Goal: Transaction & Acquisition: Purchase product/service

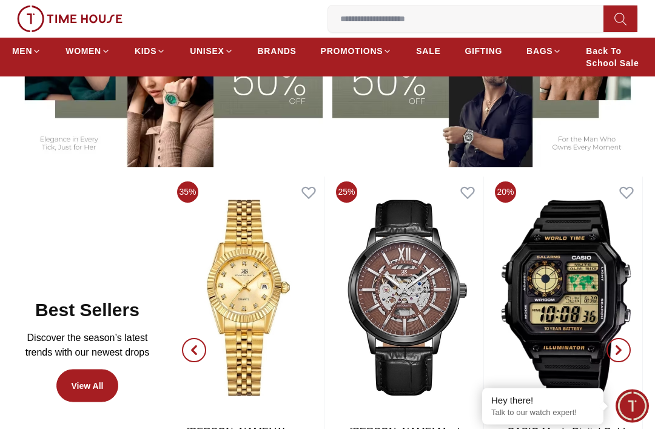
scroll to position [411, 0]
click at [471, 23] on input at bounding box center [470, 19] width 285 height 24
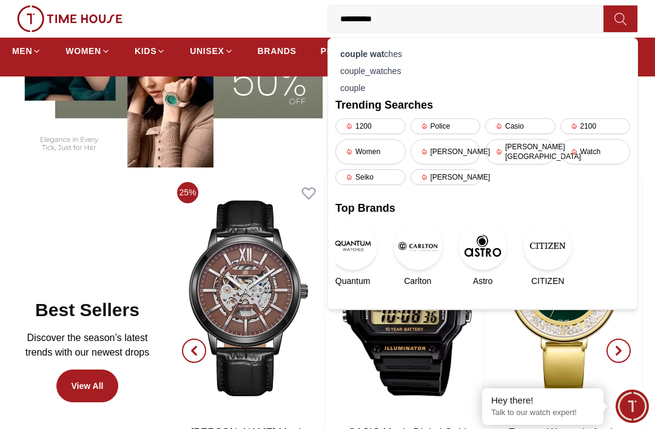
type input "**********"
click at [390, 53] on div "couple wat ches" at bounding box center [483, 54] width 295 height 17
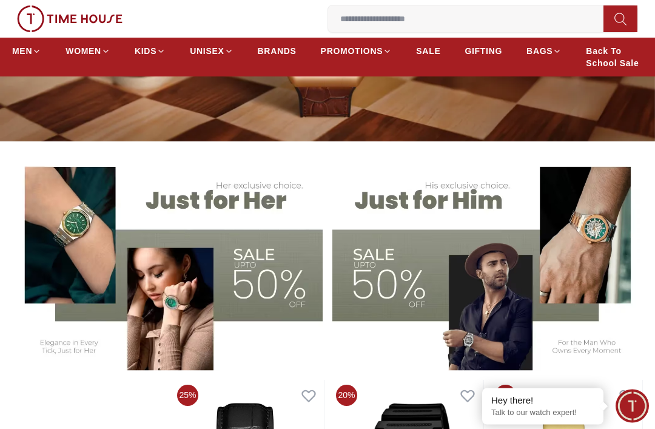
scroll to position [208, 0]
click at [229, 263] on img at bounding box center [167, 262] width 311 height 216
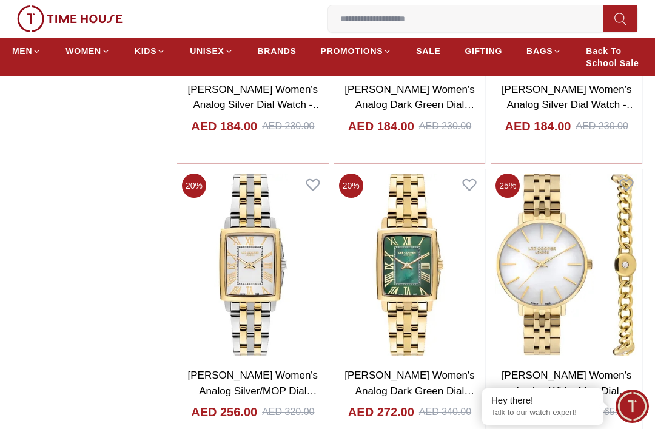
scroll to position [4356, 0]
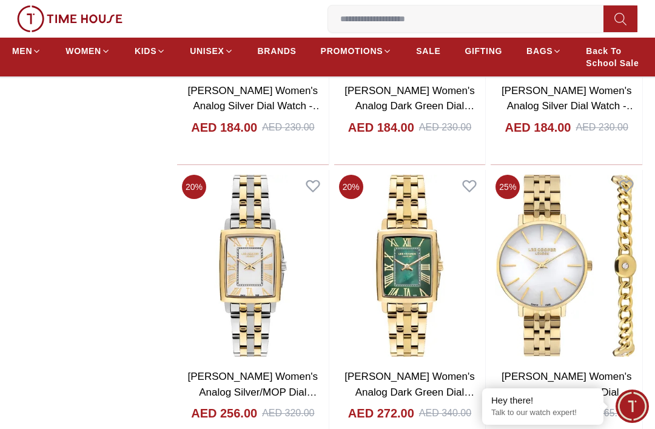
click at [486, 59] on link "GIFTING" at bounding box center [484, 51] width 38 height 22
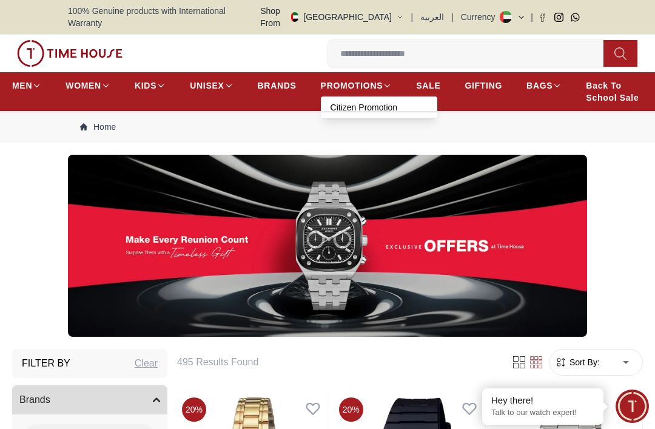
click at [371, 101] on link "Citizen Promotion" at bounding box center [379, 107] width 97 height 12
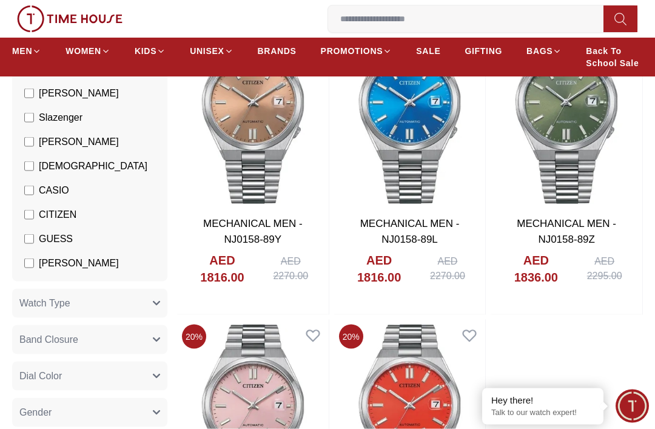
scroll to position [376, 0]
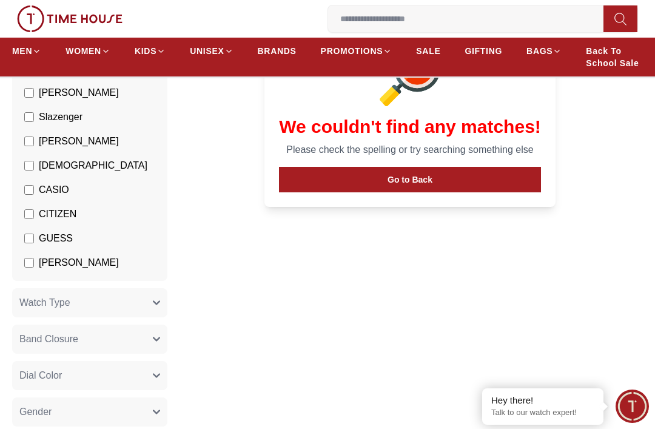
click at [434, 58] on link "SALE" at bounding box center [428, 51] width 24 height 22
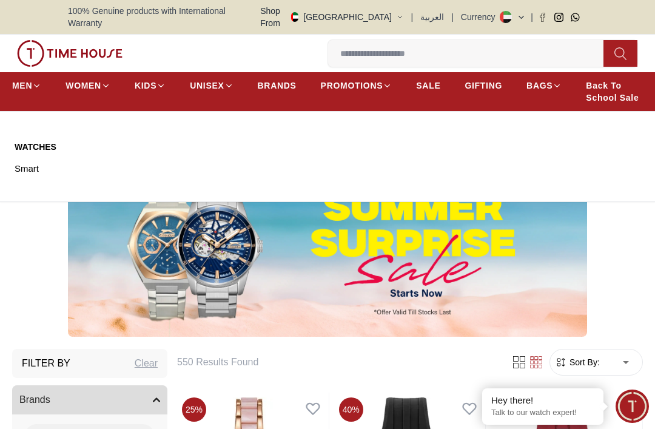
click at [228, 81] on icon at bounding box center [229, 85] width 9 height 9
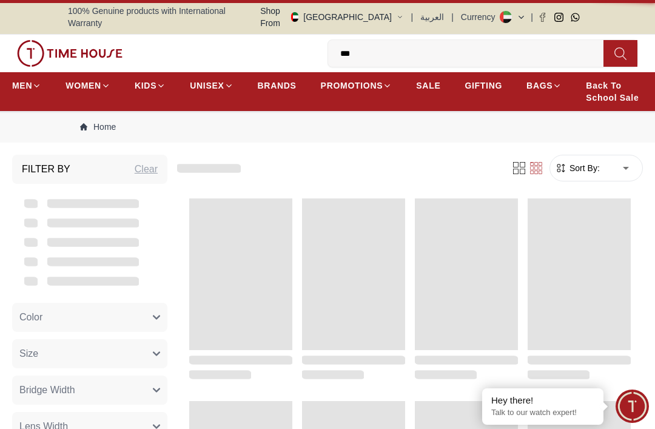
click at [288, 80] on span "BRANDS" at bounding box center [277, 86] width 39 height 12
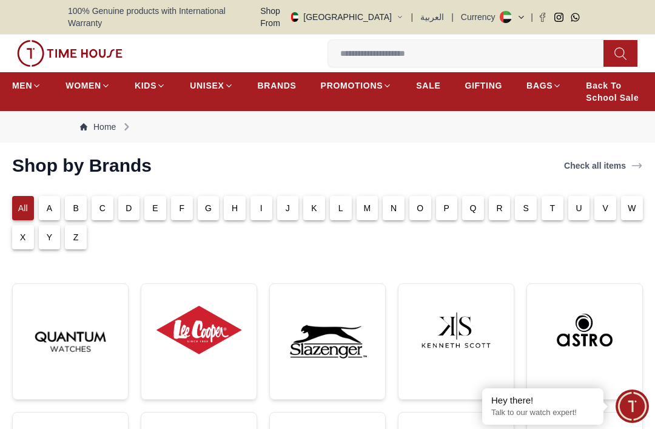
click at [461, 49] on input at bounding box center [470, 53] width 285 height 24
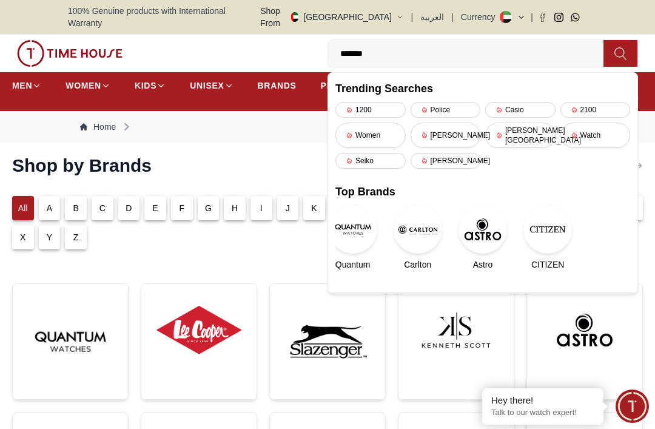
type input "*******"
